Goal: Information Seeking & Learning: Learn about a topic

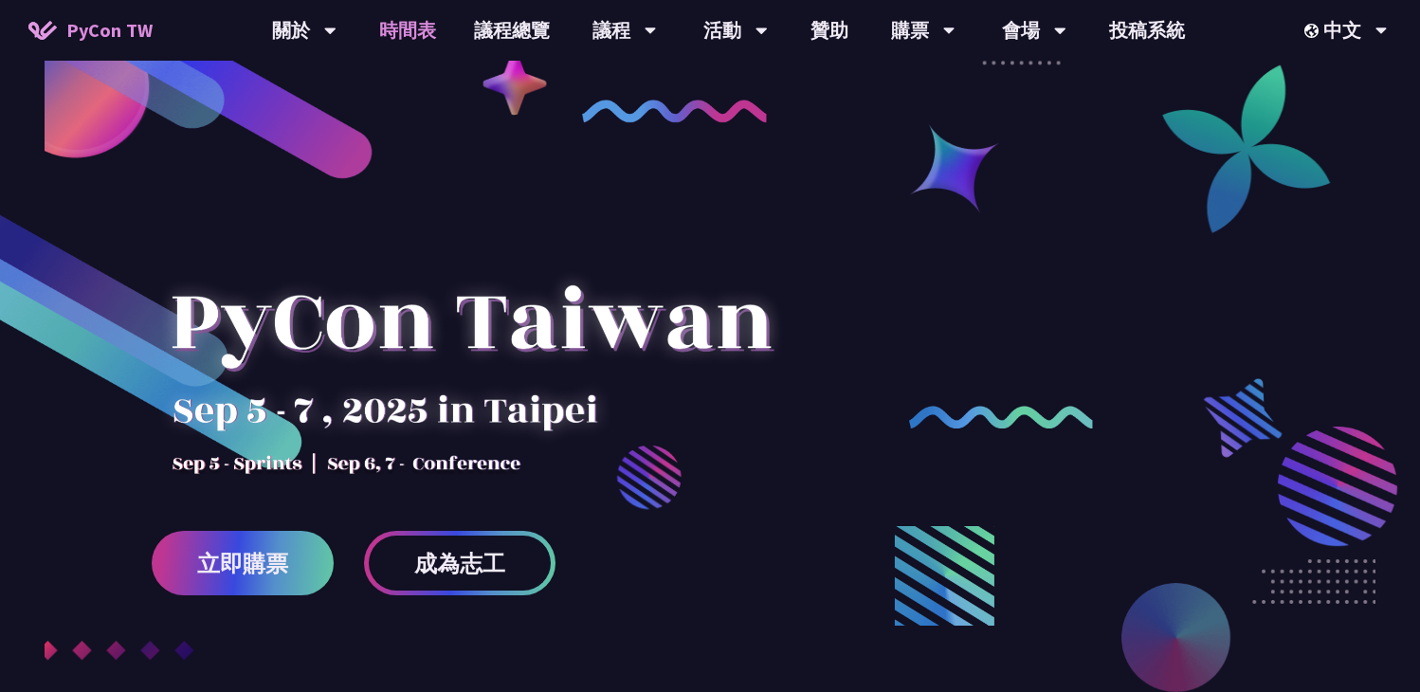
click at [401, 47] on link "時間表" at bounding box center [407, 30] width 95 height 61
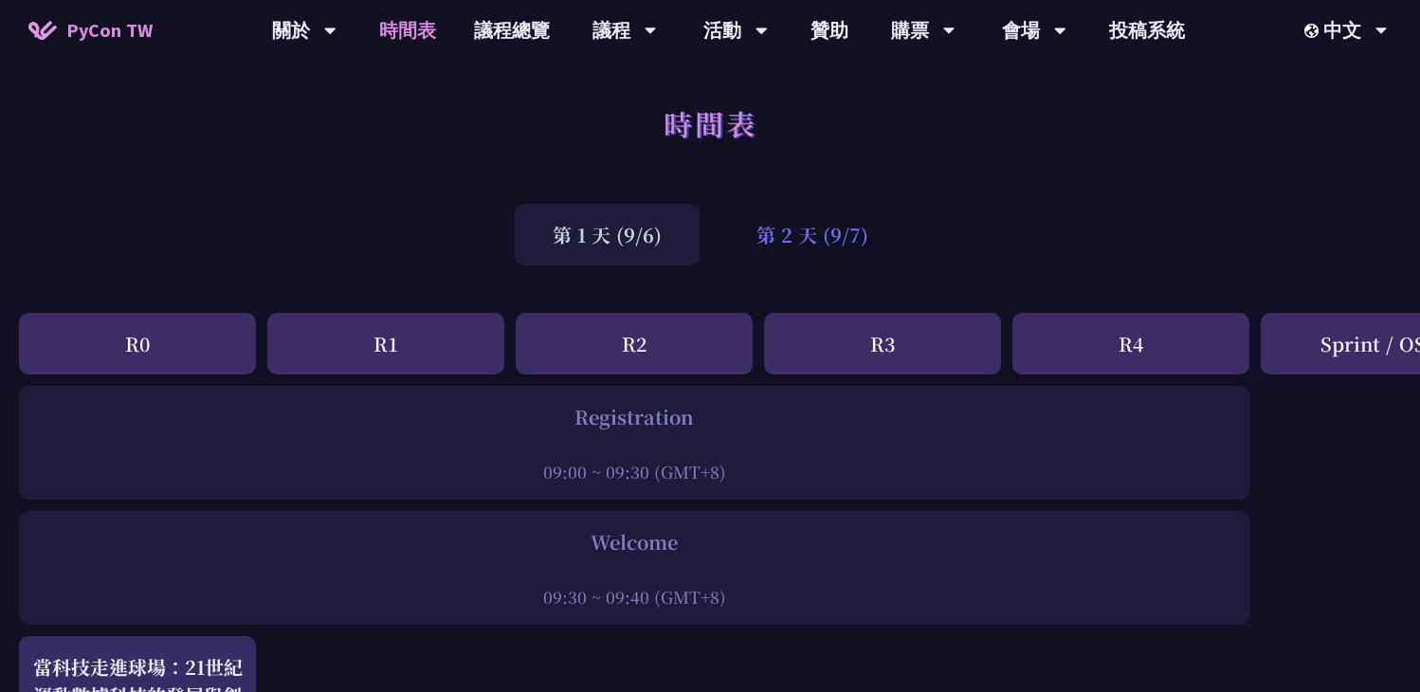
click at [753, 253] on div "第 2 天 (9/7)" at bounding box center [812, 235] width 188 height 62
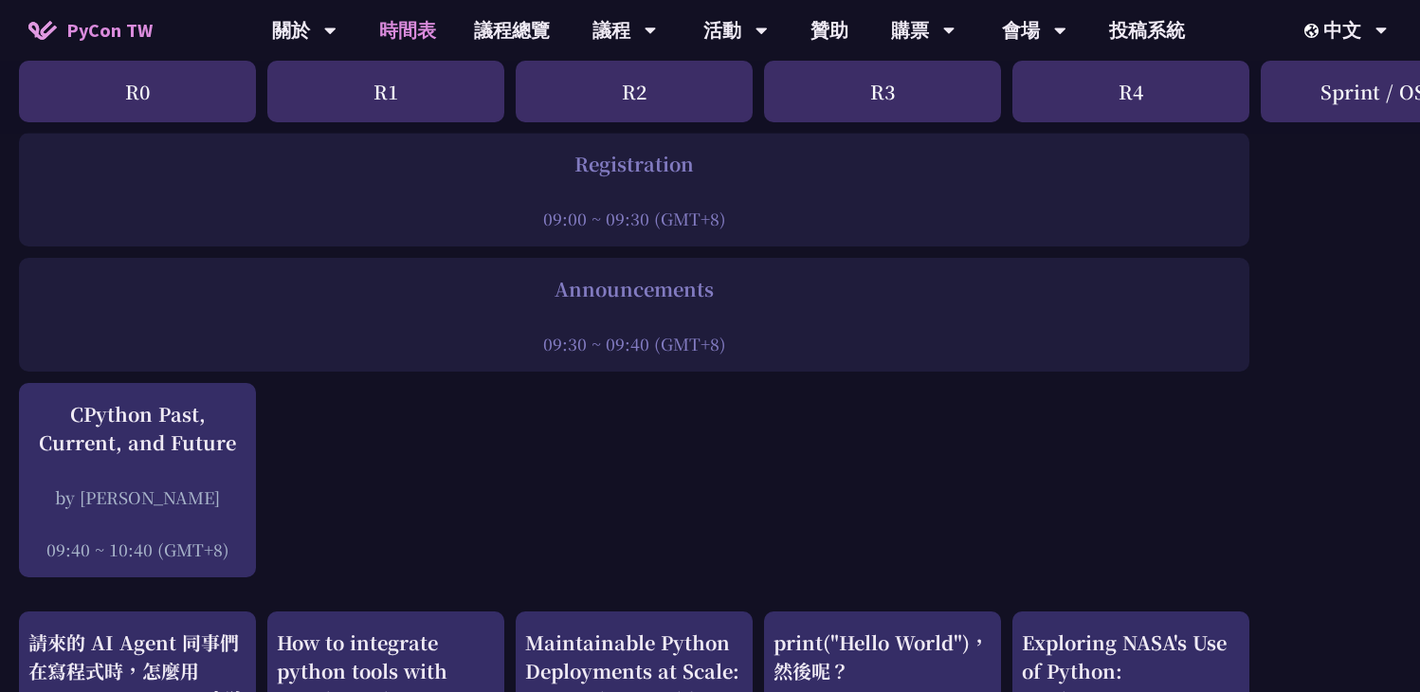
scroll to position [155, 0]
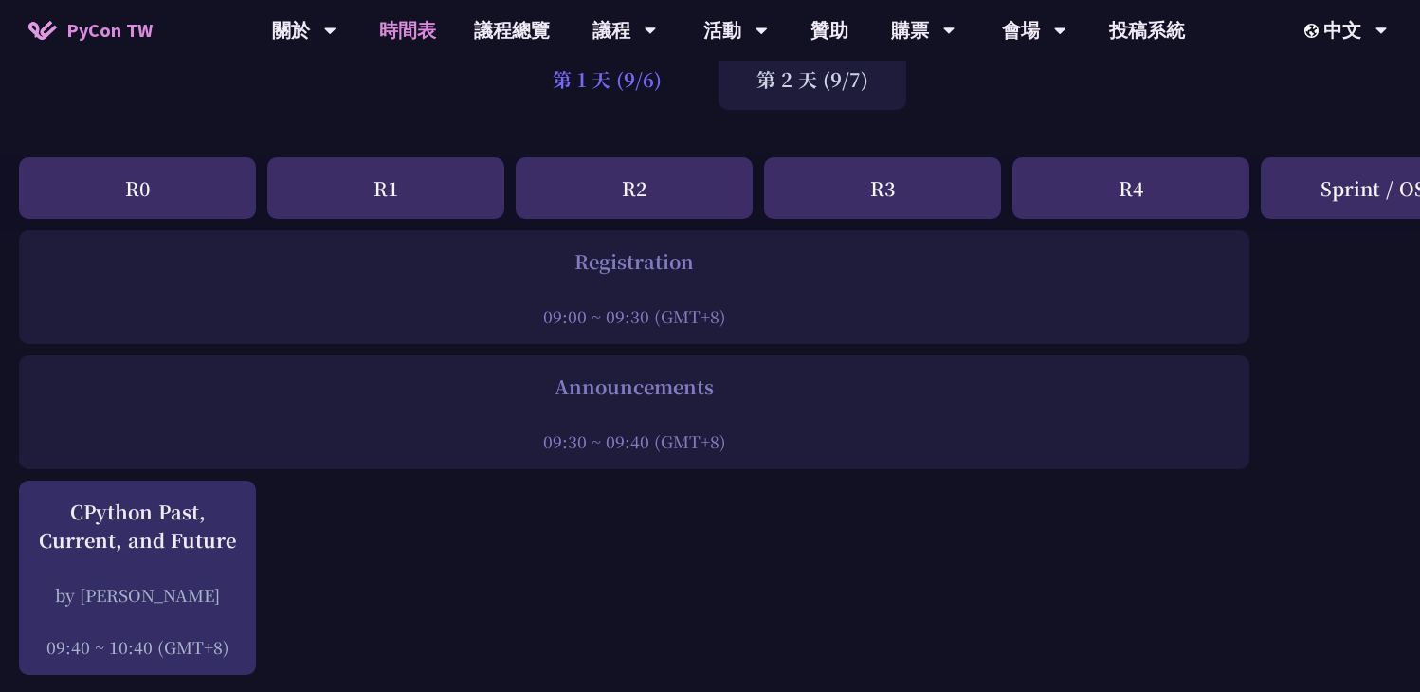
click at [674, 89] on div "第 1 天 (9/6)" at bounding box center [607, 79] width 185 height 62
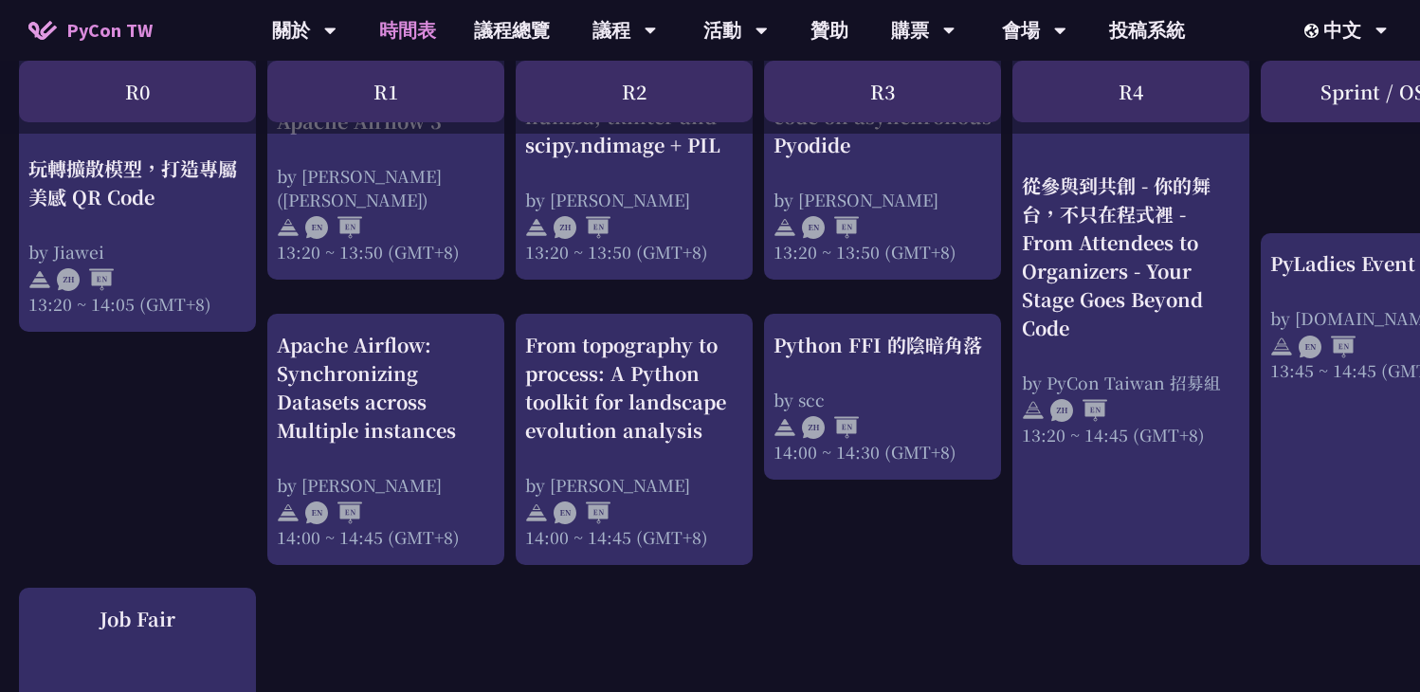
scroll to position [1796, 0]
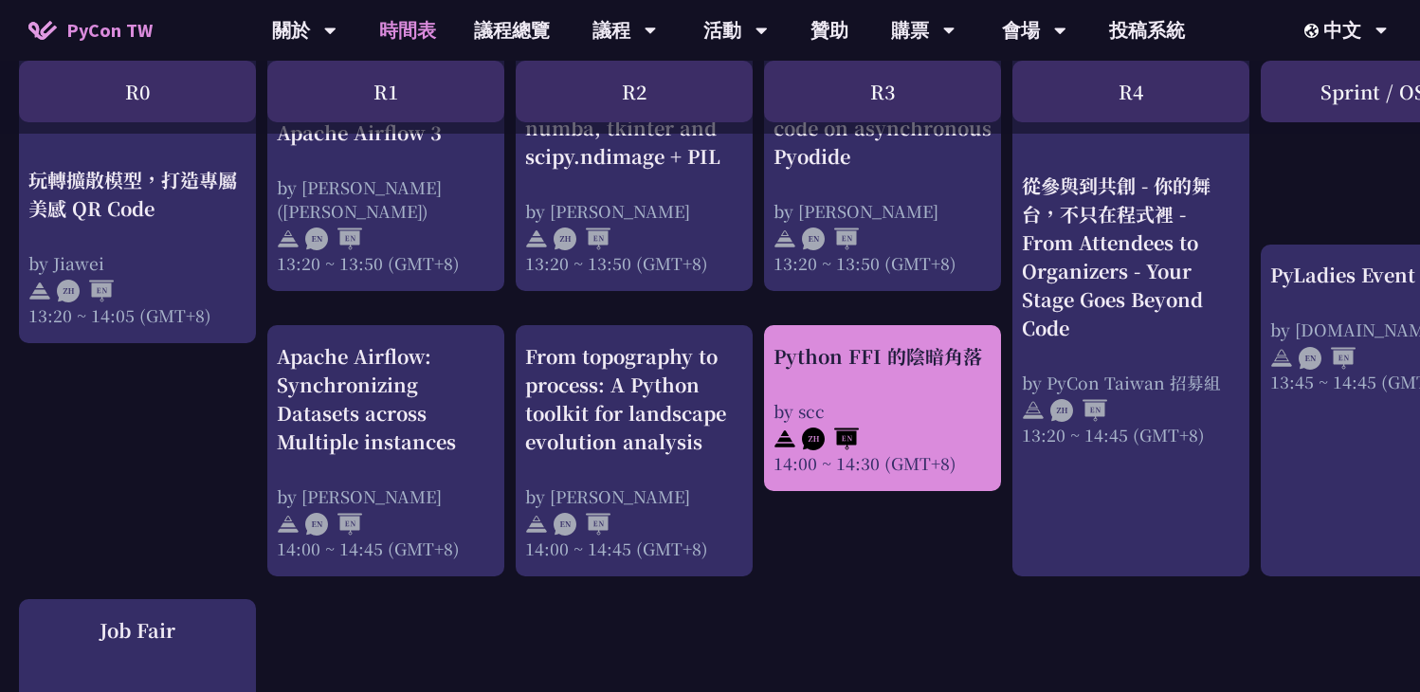
click at [870, 430] on div at bounding box center [882, 437] width 218 height 28
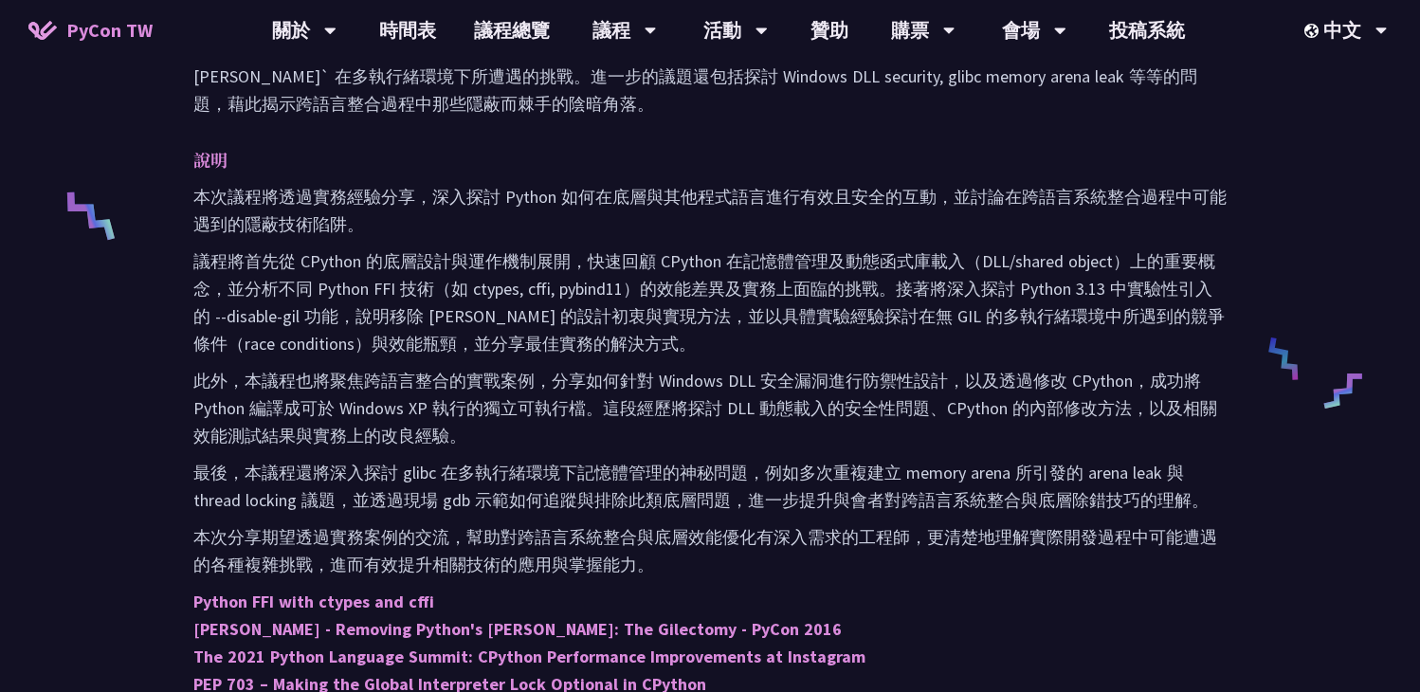
scroll to position [733, 0]
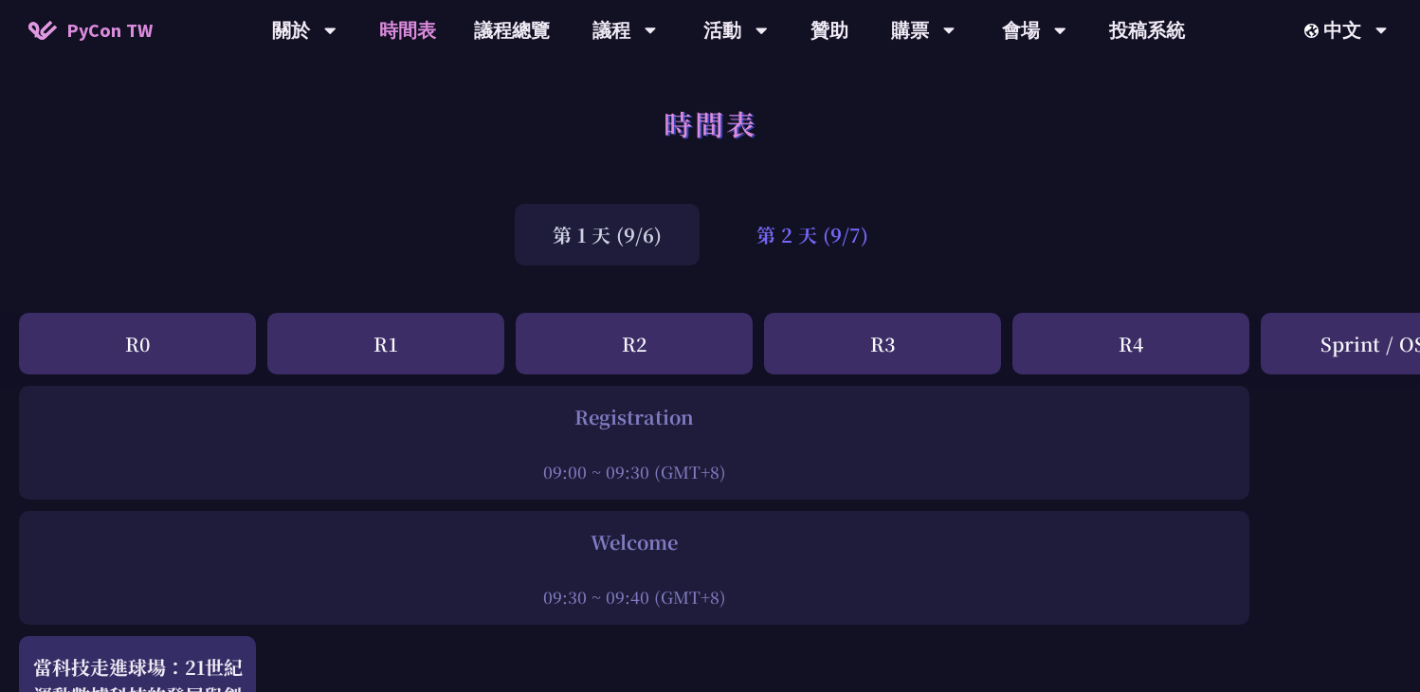
click at [814, 231] on div "第 2 天 (9/7)" at bounding box center [812, 235] width 188 height 62
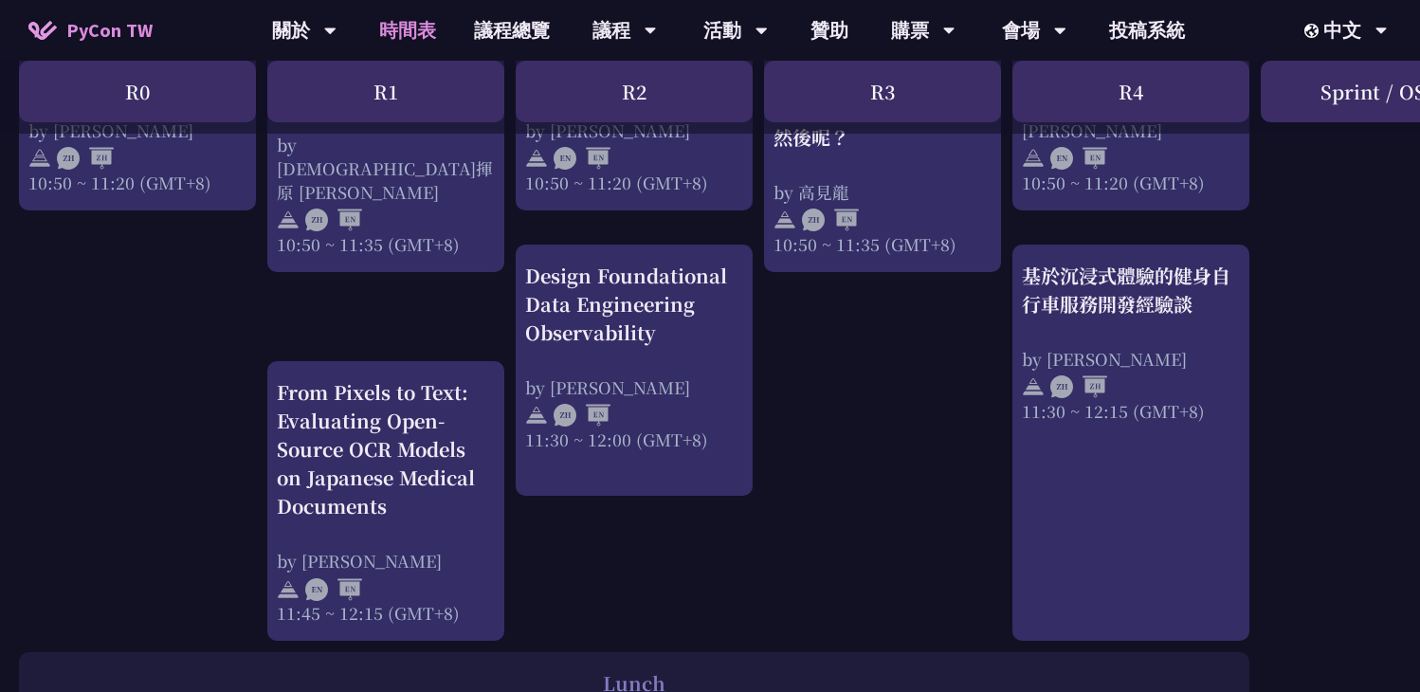
scroll to position [971, 0]
